Goal: Obtain resource: Download file/media

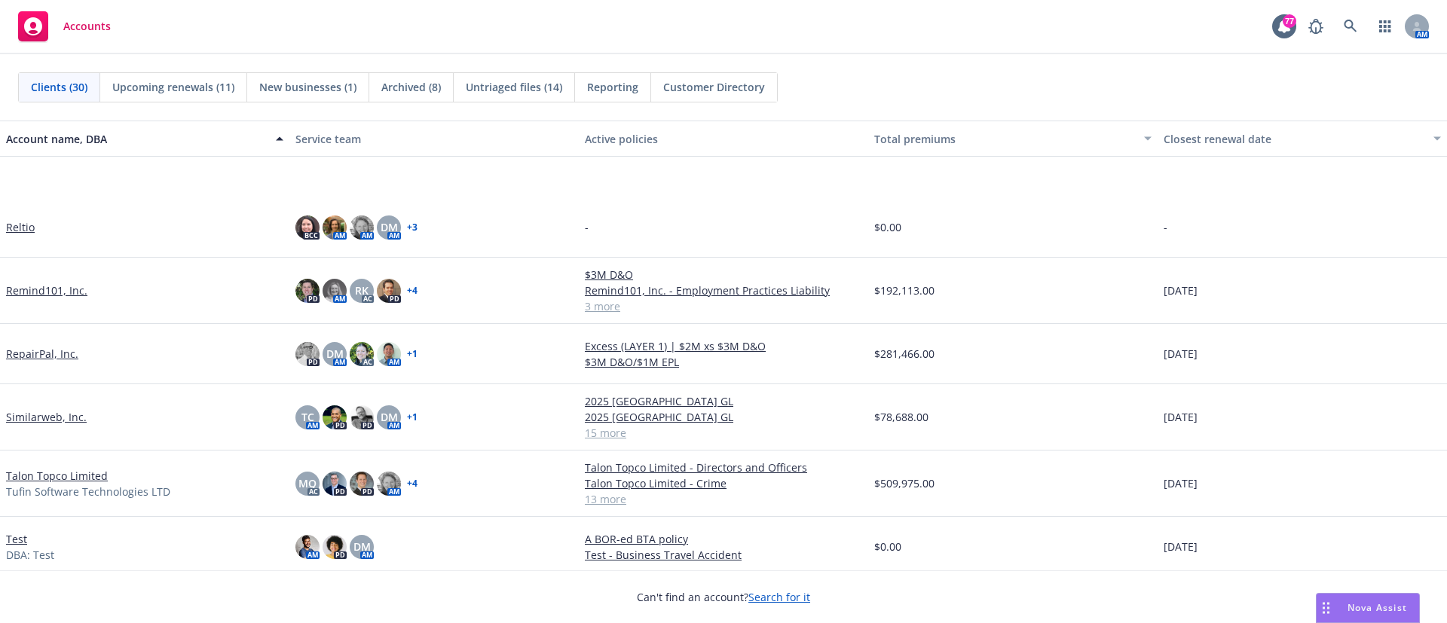
scroll to position [1425, 0]
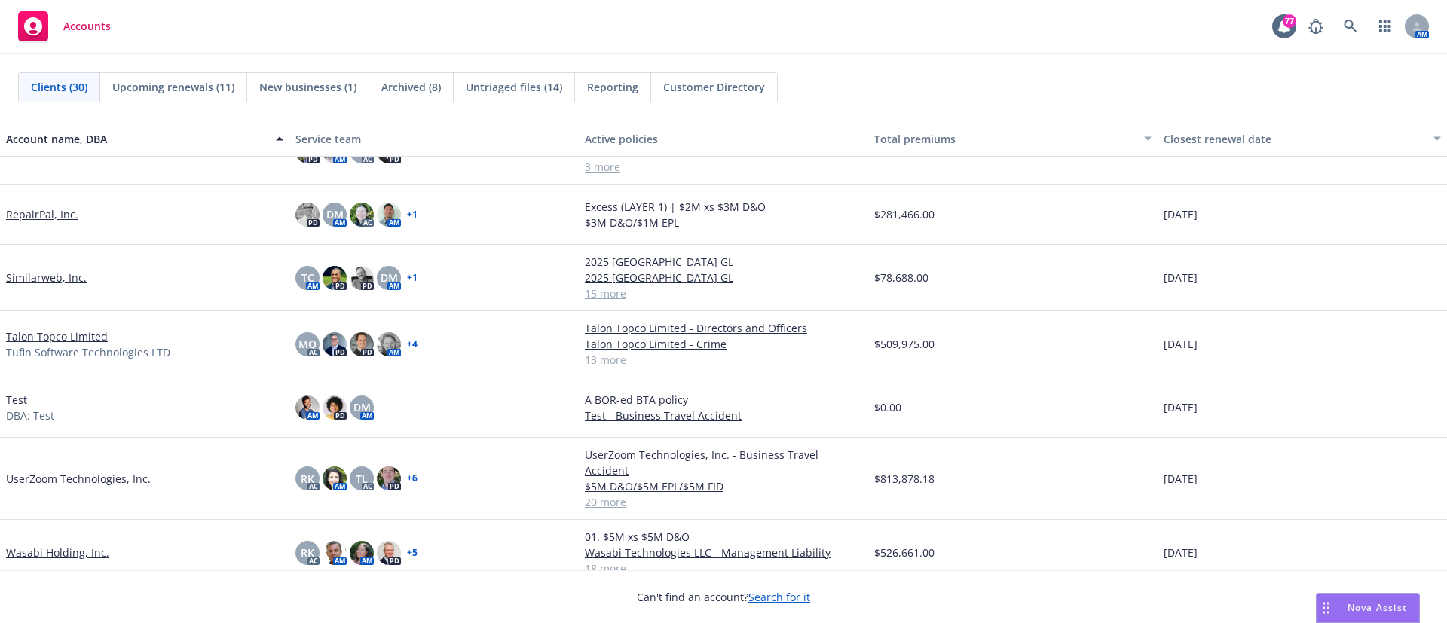
click at [55, 471] on link "UserZoom Technologies, Inc." at bounding box center [78, 479] width 145 height 16
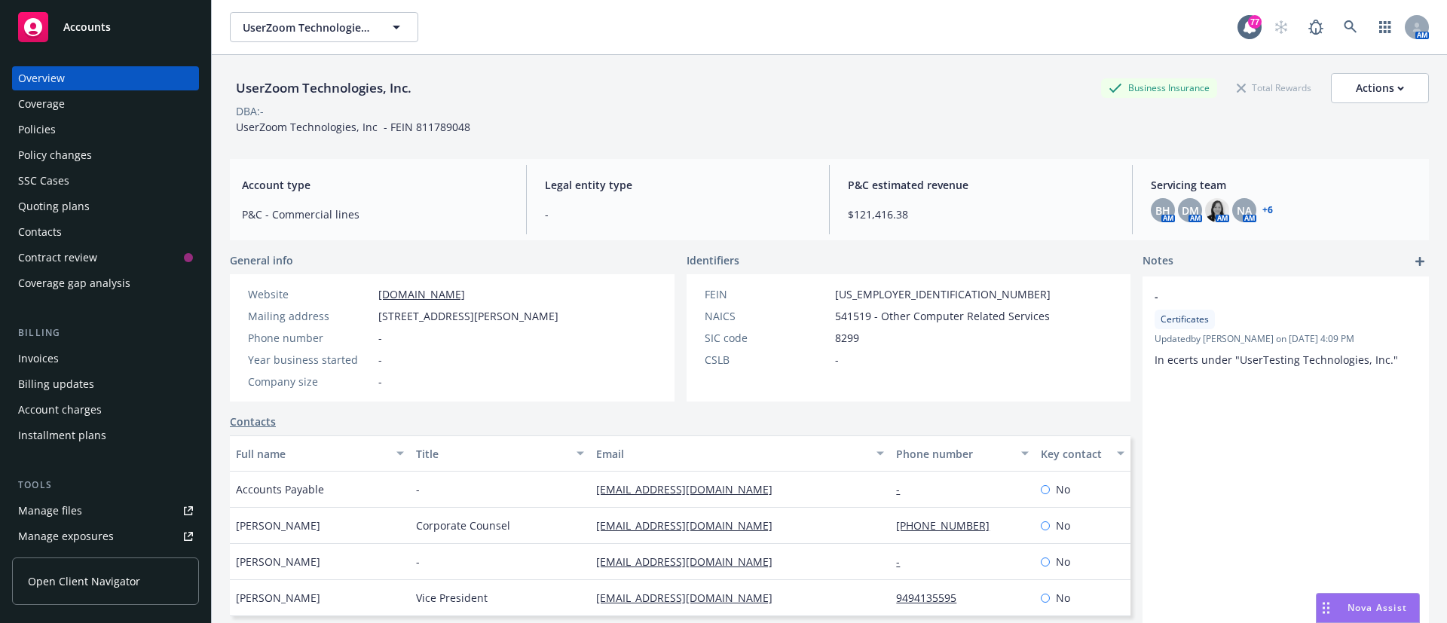
scroll to position [187, 0]
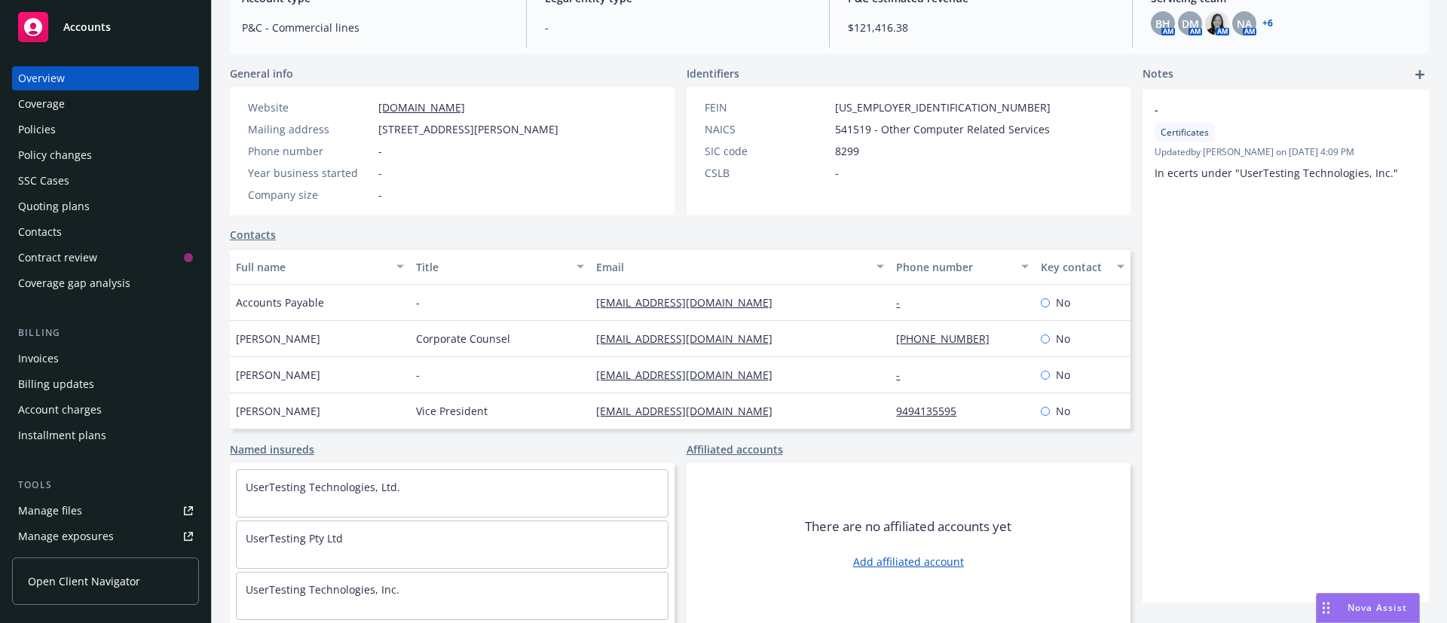
click at [50, 128] on div "Policies" at bounding box center [37, 130] width 38 height 24
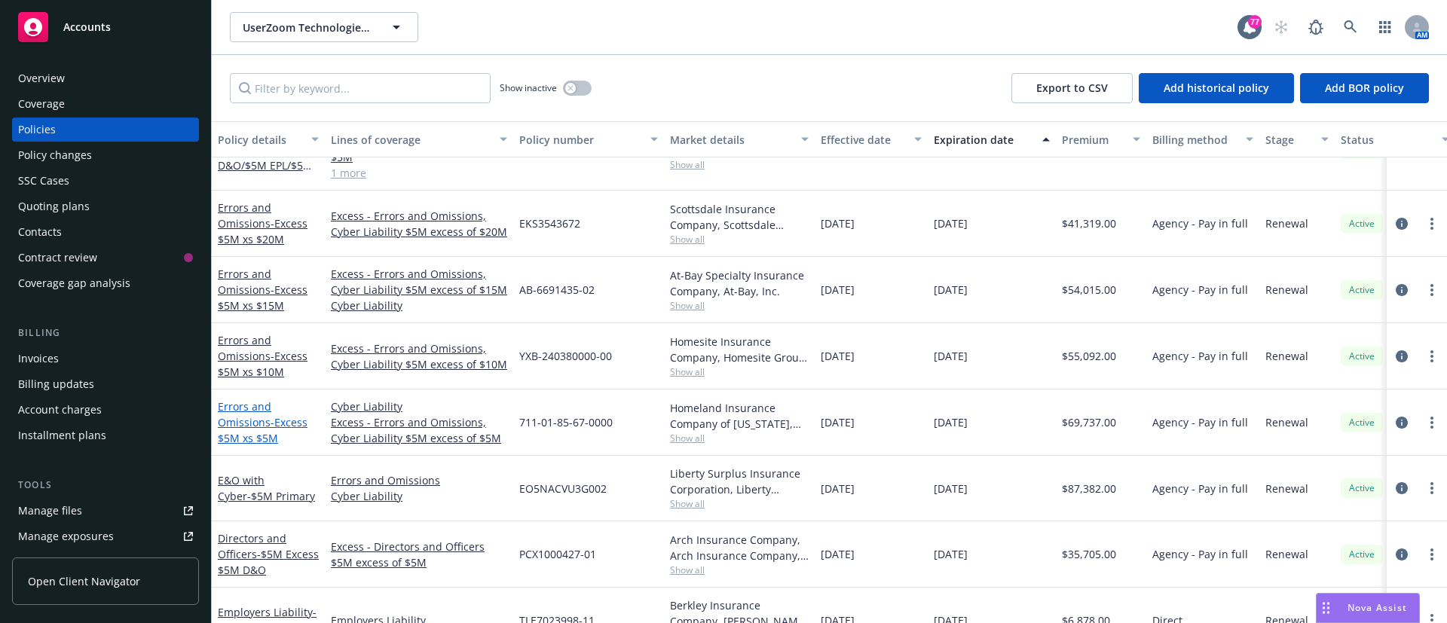
scroll to position [50, 0]
click at [267, 486] on link "E&O with Cyber - $5M Primary" at bounding box center [266, 487] width 97 height 30
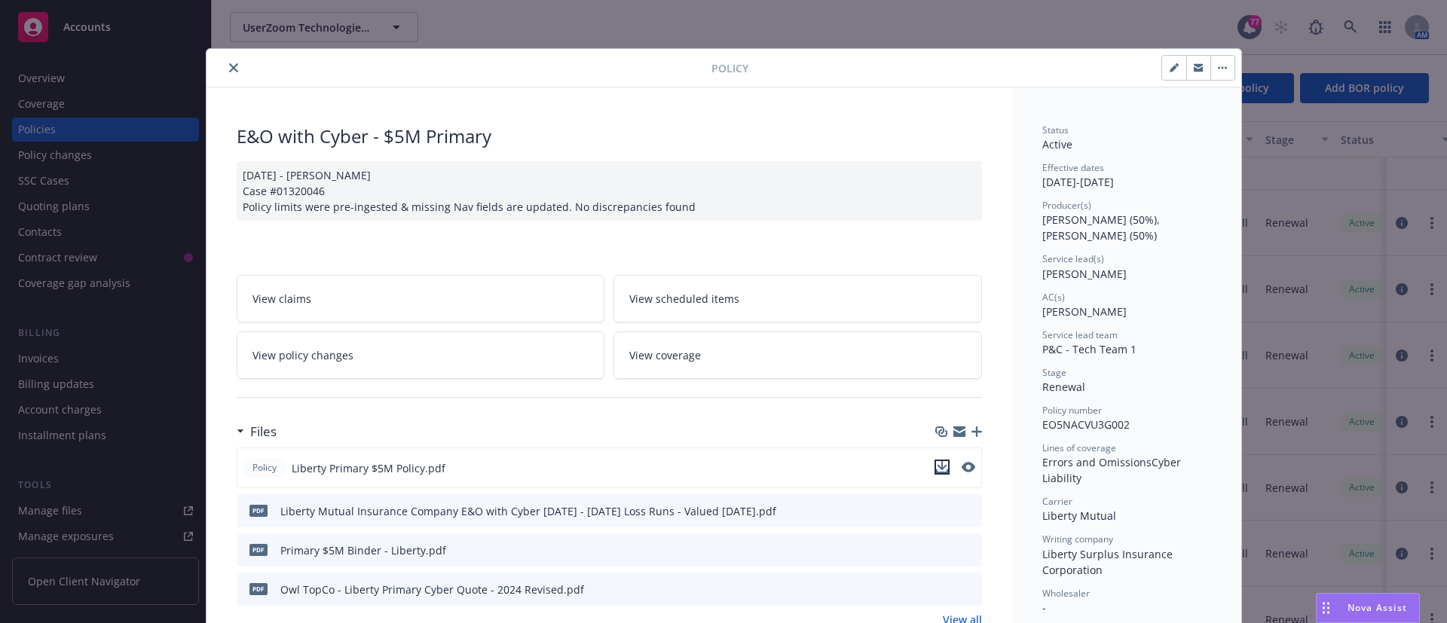
click at [936, 462] on icon "download file" at bounding box center [942, 467] width 12 height 12
click at [229, 64] on icon "close" at bounding box center [233, 67] width 9 height 9
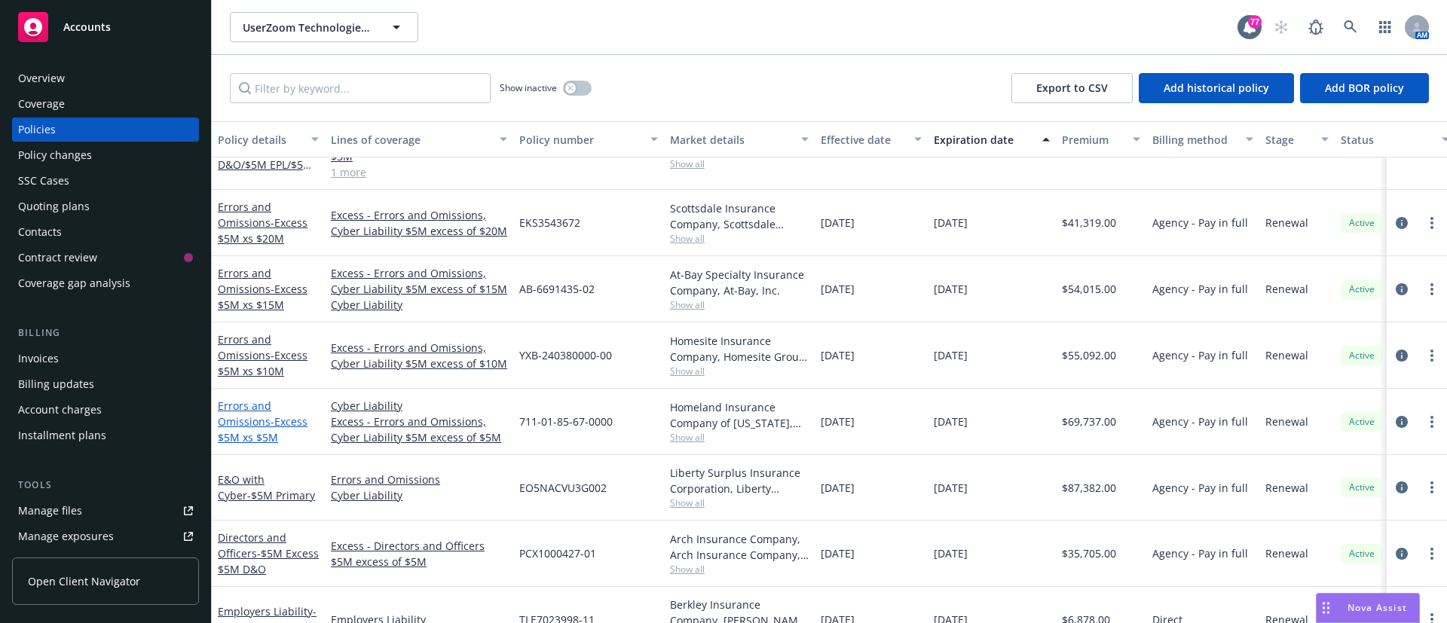
click at [271, 432] on span "- Excess $5M xs $5M" at bounding box center [263, 429] width 90 height 30
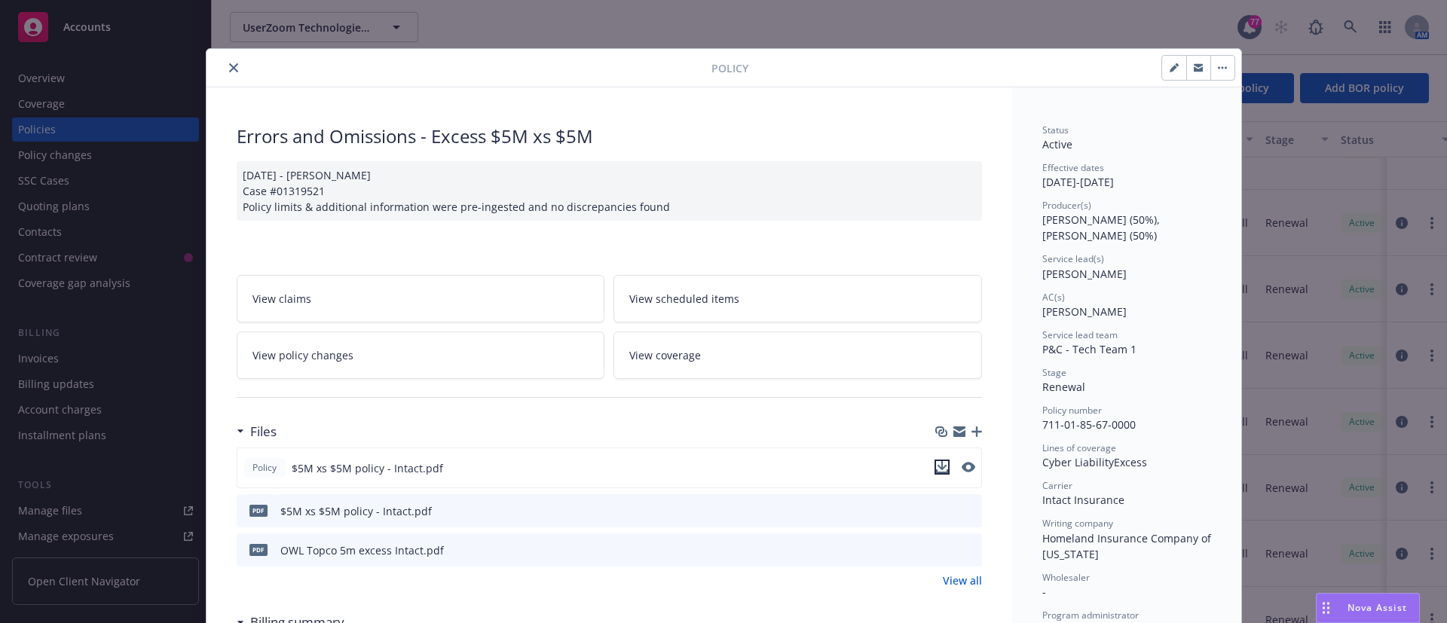
click at [937, 464] on icon "download file" at bounding box center [942, 467] width 12 height 12
click at [225, 72] on button "close" at bounding box center [234, 68] width 18 height 18
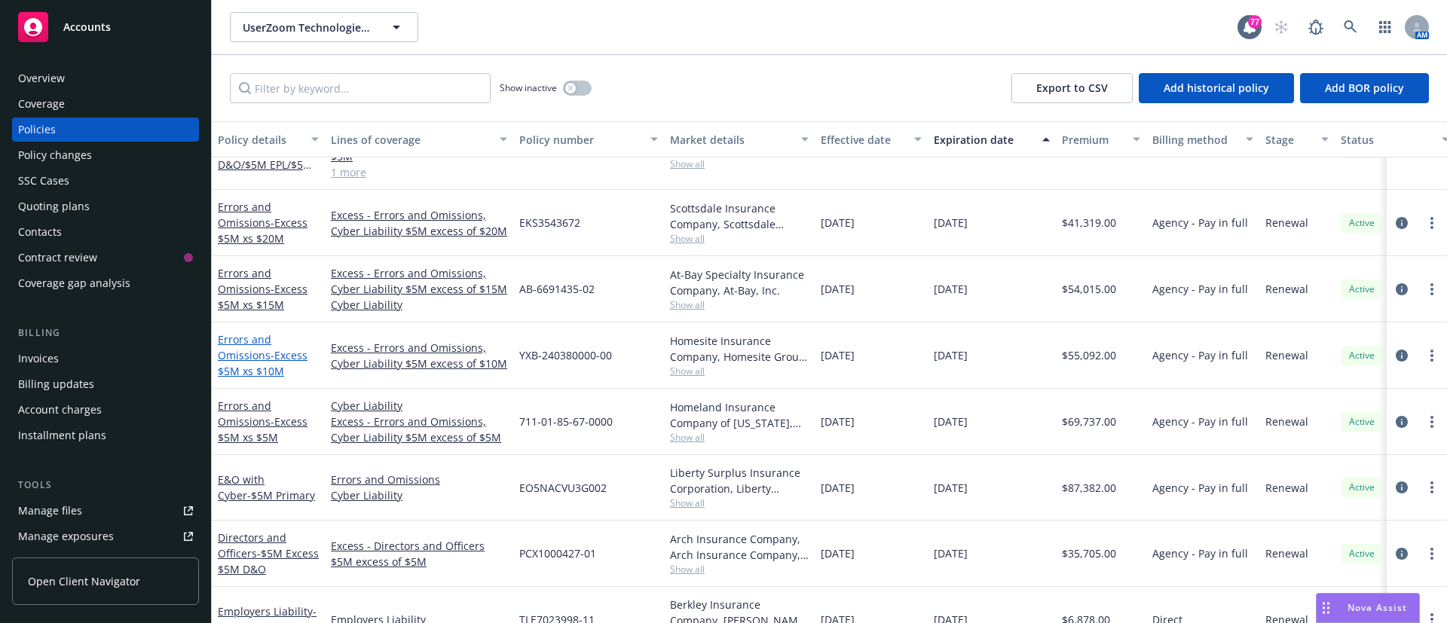
click at [243, 349] on link "Errors and Omissions - Excess $5M xs $10M" at bounding box center [263, 355] width 90 height 46
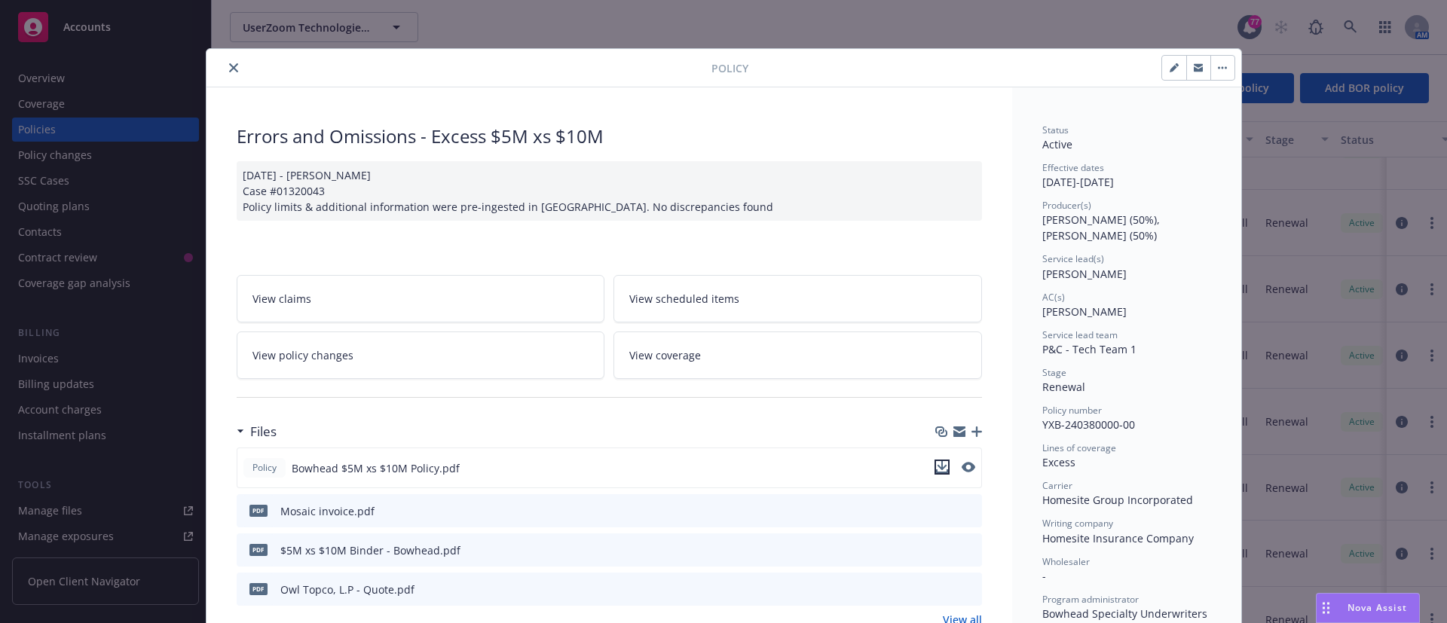
click at [936, 468] on icon "download file" at bounding box center [942, 467] width 12 height 12
click at [229, 66] on icon "close" at bounding box center [233, 67] width 9 height 9
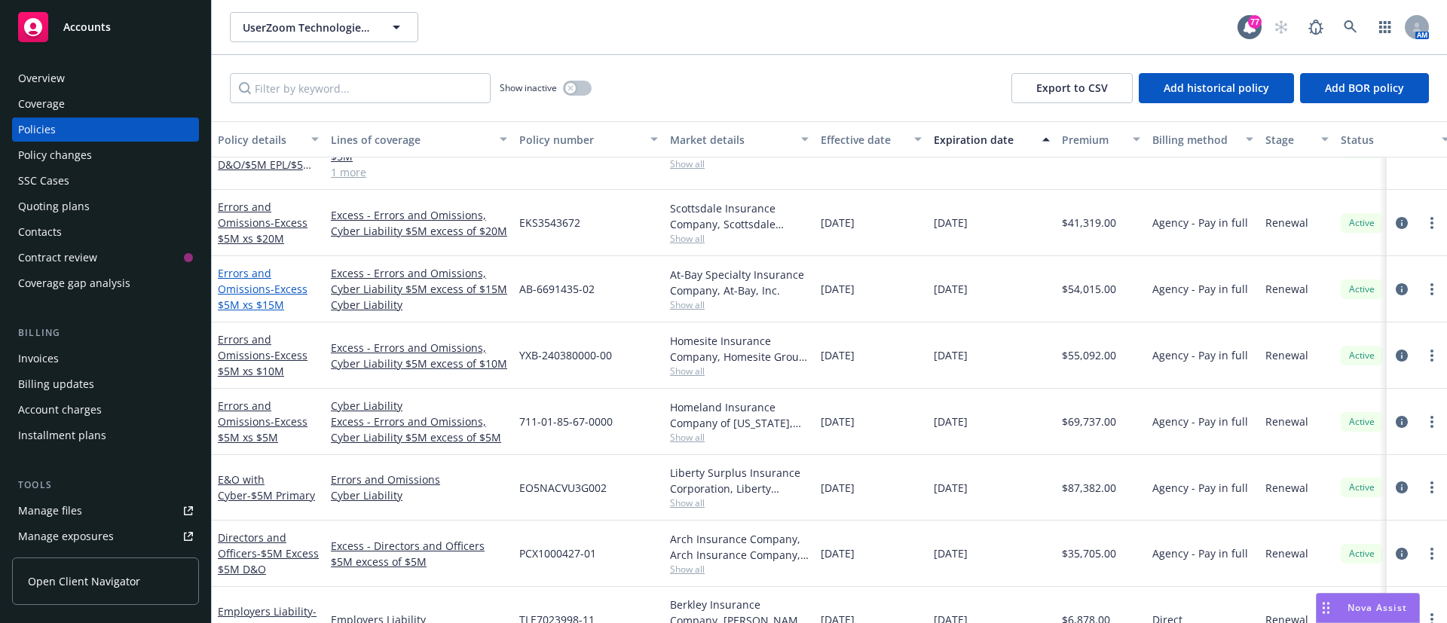
click at [255, 305] on span "- Excess $5M xs $15M" at bounding box center [263, 297] width 90 height 30
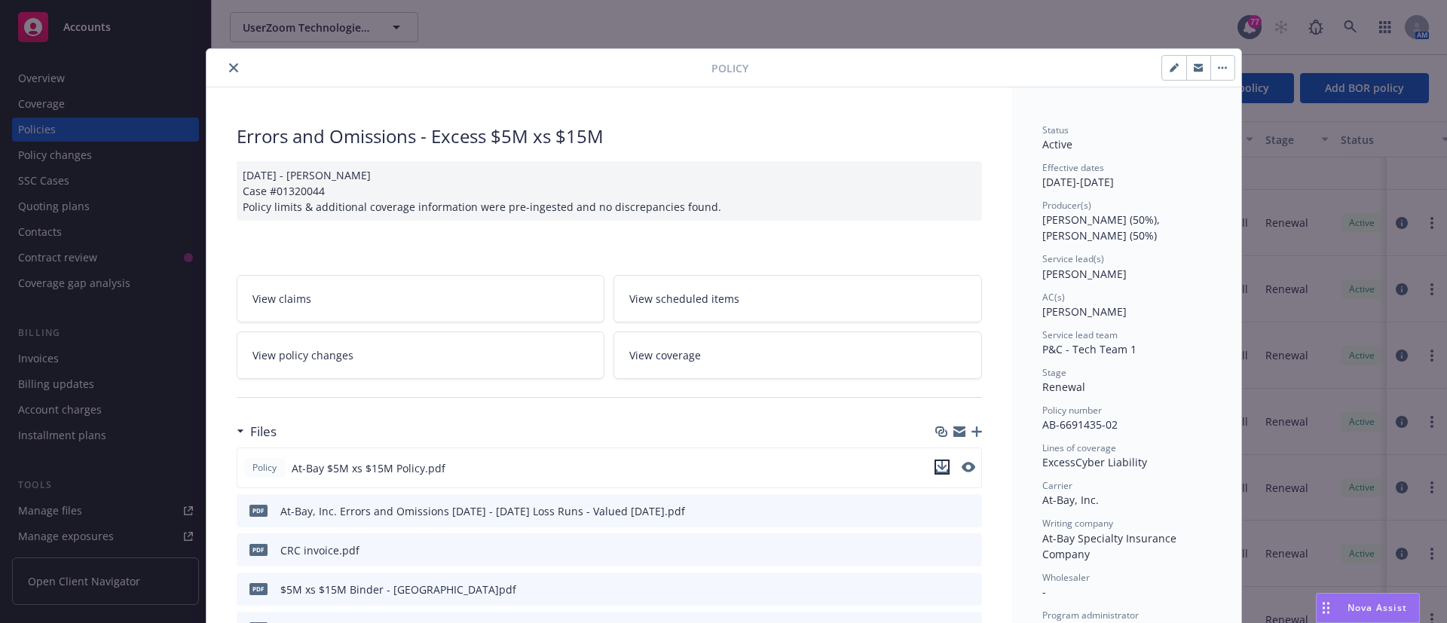
click at [937, 466] on icon "download file" at bounding box center [942, 467] width 12 height 12
click at [229, 69] on icon "close" at bounding box center [233, 67] width 9 height 9
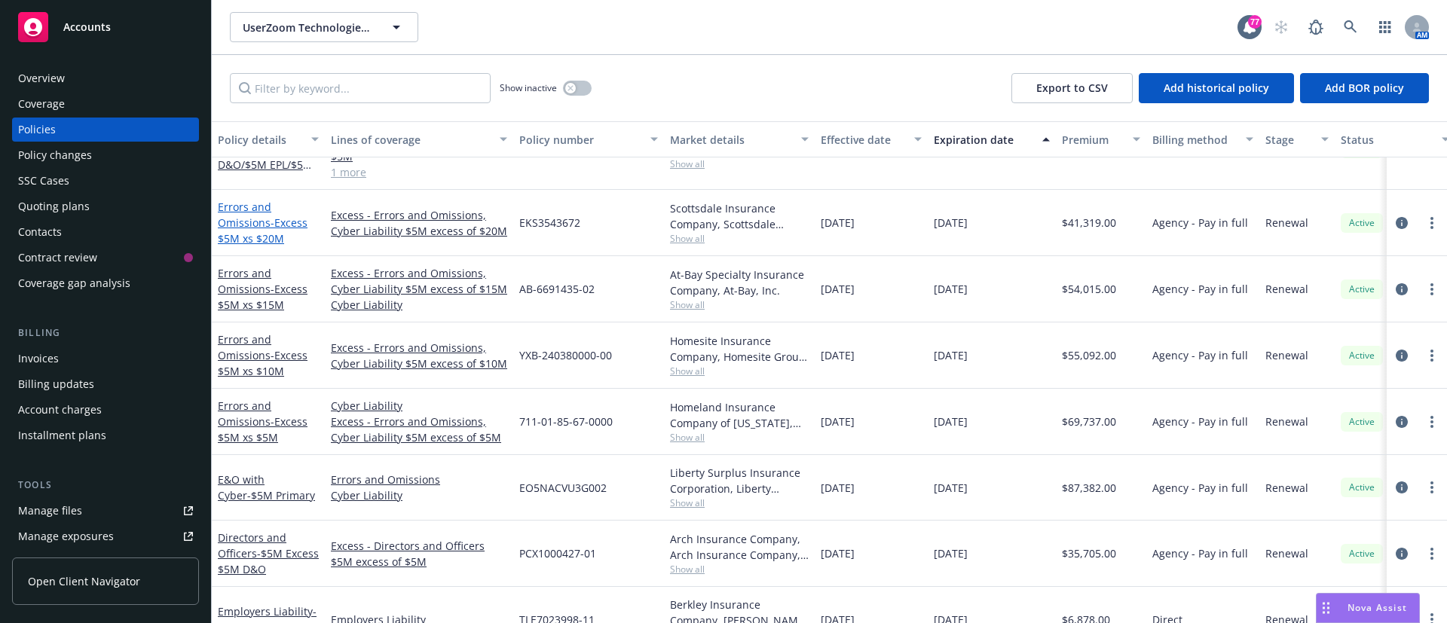
click at [258, 228] on link "Errors and Omissions - Excess $5M xs $20M" at bounding box center [263, 223] width 90 height 46
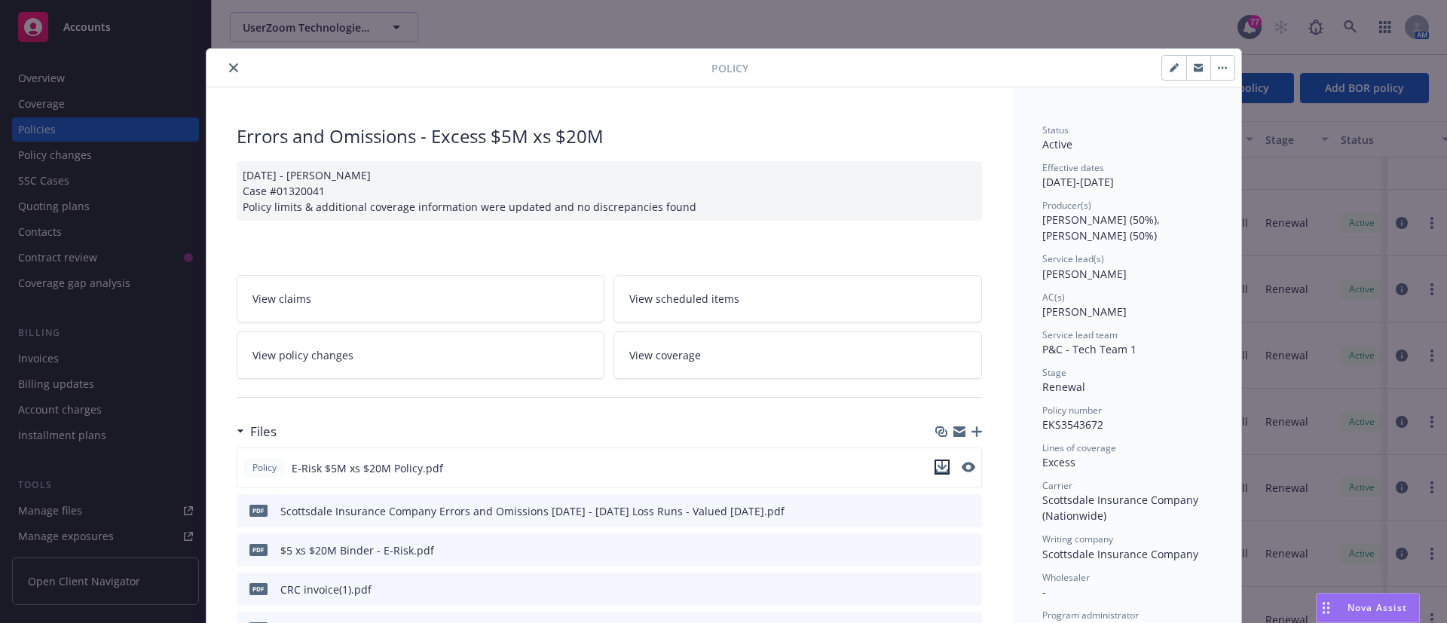
click at [936, 469] on icon "download file" at bounding box center [942, 467] width 12 height 12
click at [229, 68] on icon "close" at bounding box center [233, 67] width 9 height 9
